Goal: Obtain resource: Obtain resource

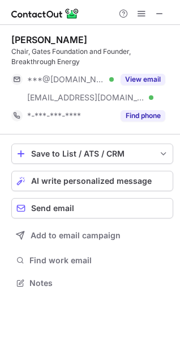
scroll to position [275, 180]
click at [160, 10] on span at bounding box center [159, 13] width 9 height 9
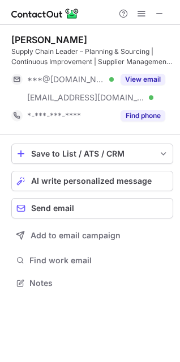
scroll to position [275, 180]
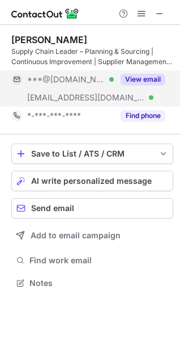
click at [147, 78] on button "View email" at bounding box center [143, 79] width 45 height 11
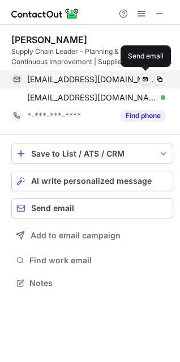
click at [145, 79] on span at bounding box center [145, 79] width 9 height 9
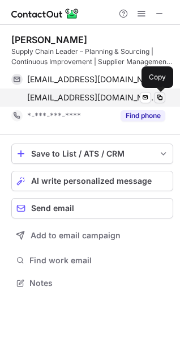
click at [159, 96] on span at bounding box center [159, 97] width 9 height 9
click at [162, 95] on span at bounding box center [159, 97] width 9 height 9
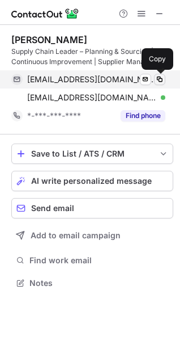
click at [158, 75] on span at bounding box center [159, 79] width 9 height 9
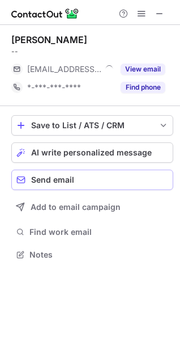
scroll to position [247, 180]
click at [159, 9] on span at bounding box center [159, 13] width 9 height 9
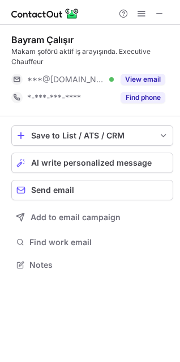
scroll to position [257, 180]
click at [158, 12] on span at bounding box center [159, 13] width 9 height 9
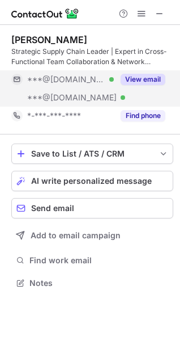
scroll to position [275, 180]
click at [147, 74] on button "View email" at bounding box center [143, 79] width 45 height 11
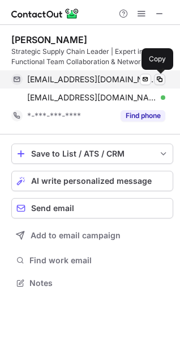
click at [160, 80] on span at bounding box center [159, 79] width 9 height 9
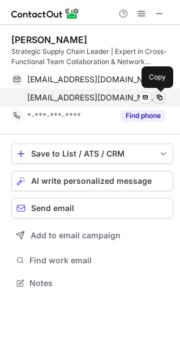
click at [159, 95] on span at bounding box center [159, 97] width 9 height 9
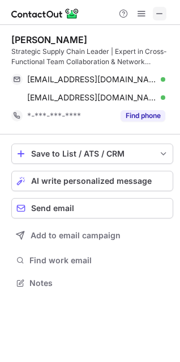
click at [156, 12] on span at bounding box center [159, 13] width 9 height 9
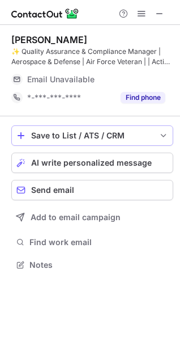
scroll to position [257, 180]
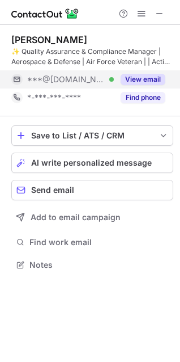
click at [137, 79] on button "View email" at bounding box center [143, 79] width 45 height 11
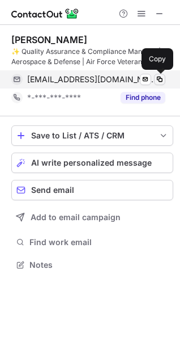
click at [159, 78] on span at bounding box center [159, 79] width 9 height 9
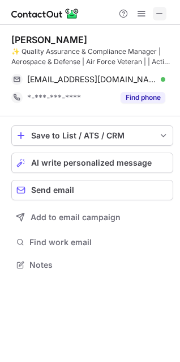
click at [158, 12] on span at bounding box center [159, 13] width 9 height 9
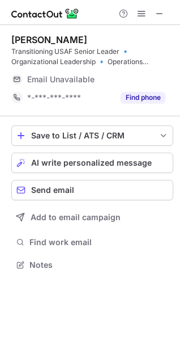
scroll to position [257, 180]
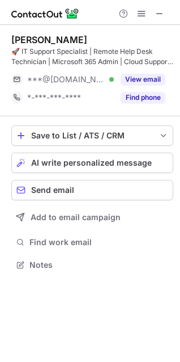
scroll to position [257, 180]
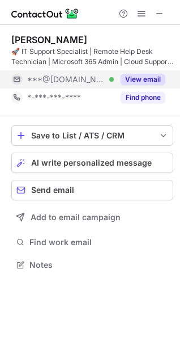
click at [154, 78] on button "View email" at bounding box center [143, 79] width 45 height 11
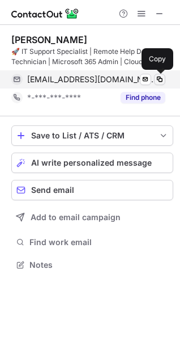
click at [161, 77] on span at bounding box center [159, 79] width 9 height 9
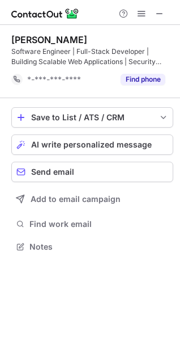
scroll to position [239, 180]
click at [164, 12] on span at bounding box center [159, 13] width 9 height 9
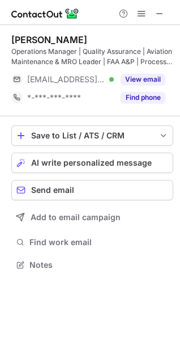
scroll to position [257, 180]
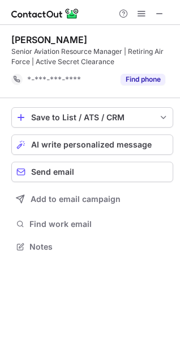
scroll to position [239, 180]
click at [160, 12] on span at bounding box center [159, 13] width 9 height 9
click at [159, 15] on span at bounding box center [159, 13] width 9 height 9
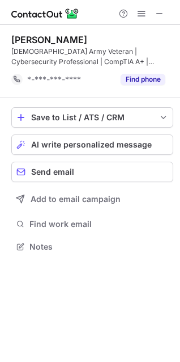
scroll to position [239, 180]
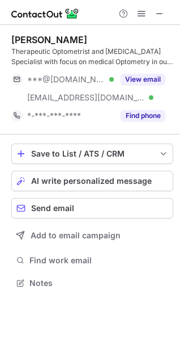
scroll to position [275, 180]
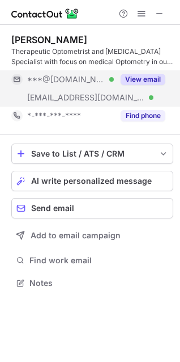
click at [153, 76] on button "View email" at bounding box center [143, 79] width 45 height 11
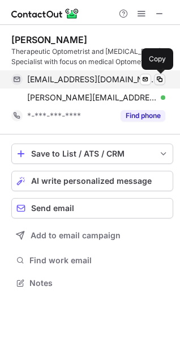
click at [163, 77] on span at bounding box center [159, 79] width 9 height 9
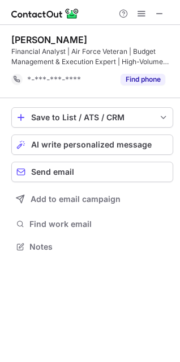
scroll to position [239, 180]
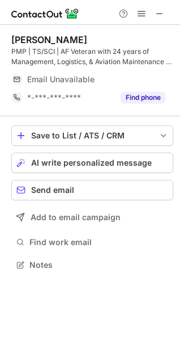
scroll to position [257, 180]
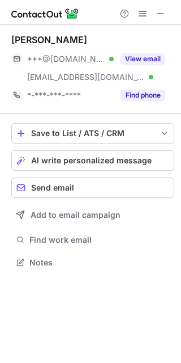
scroll to position [254, 181]
